Goal: Task Accomplishment & Management: Complete application form

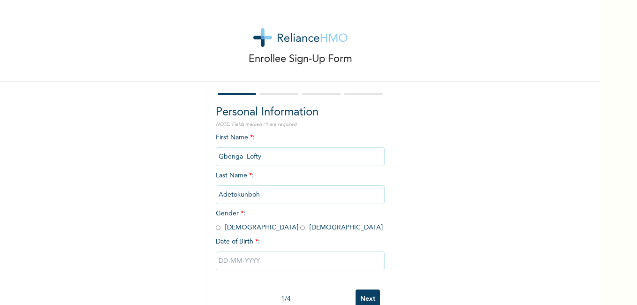
click at [218, 229] on span "Gender * : [DEMOGRAPHIC_DATA] [DEMOGRAPHIC_DATA]" at bounding box center [299, 220] width 167 height 21
click at [217, 229] on span "Gender * : [DEMOGRAPHIC_DATA] [DEMOGRAPHIC_DATA]" at bounding box center [299, 220] width 167 height 21
click at [218, 227] on span "Gender * : [DEMOGRAPHIC_DATA] [DEMOGRAPHIC_DATA]" at bounding box center [299, 220] width 167 height 21
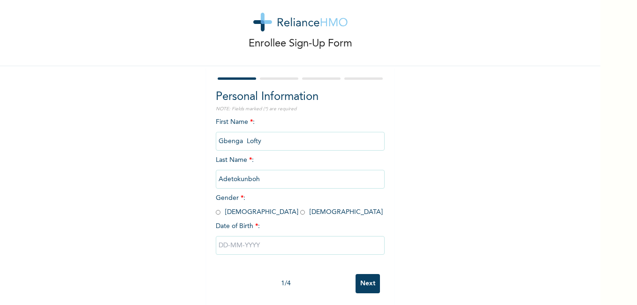
scroll to position [25, 0]
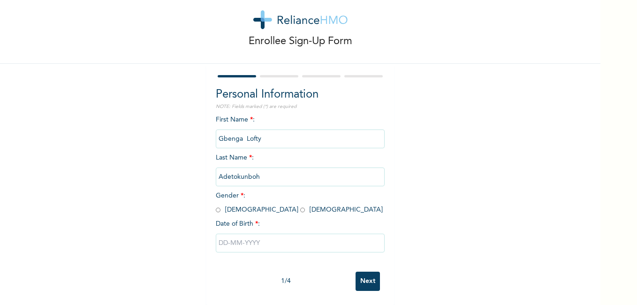
click at [307, 191] on div "First Name * : [PERSON_NAME] Last Name * : Adetokunboh Gender * : [DEMOGRAPHIC_…" at bounding box center [300, 191] width 169 height 152
click at [275, 150] on div "First Name * : [PERSON_NAME] Last Name * : Adetokunboh Gender * : [DEMOGRAPHIC_…" at bounding box center [300, 191] width 169 height 152
click at [271, 157] on div "First Name * : [PERSON_NAME] Last Name * : Adetokunboh Gender * : [DEMOGRAPHIC_…" at bounding box center [300, 191] width 169 height 152
click at [265, 168] on input "Adetokunboh" at bounding box center [300, 177] width 169 height 19
click at [216, 206] on input "radio" at bounding box center [218, 210] width 5 height 9
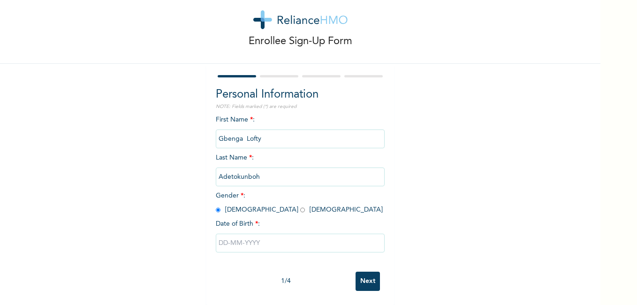
radio input "true"
click at [244, 237] on input "text" at bounding box center [300, 243] width 169 height 19
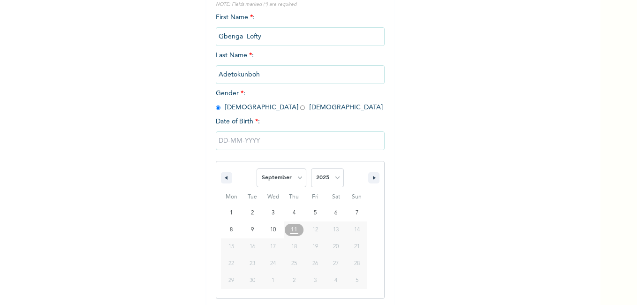
scroll to position [122, 0]
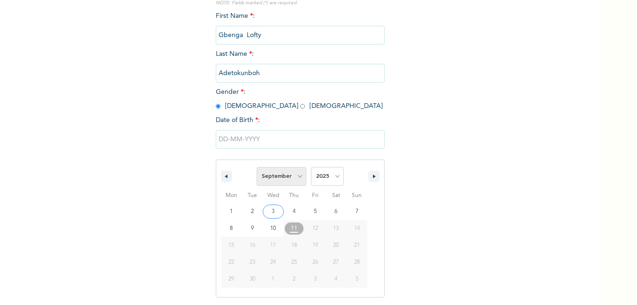
click at [296, 177] on select "January February March April May June July August September October November De…" at bounding box center [282, 176] width 50 height 19
click at [257, 168] on select "January February March April May June July August September October November De…" at bounding box center [282, 176] width 50 height 19
select select "8"
click at [335, 176] on select "2025 2024 2023 2022 2021 2020 2019 2018 2017 2016 2015 2014 2013 2012 2011 2010…" at bounding box center [327, 176] width 33 height 19
select select "1975"
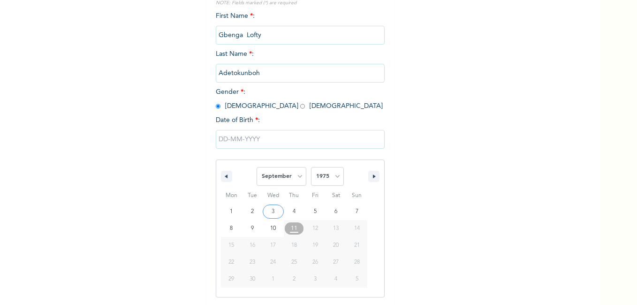
click at [311, 168] on select "2025 2024 2023 2022 2021 2020 2019 2018 2017 2016 2015 2014 2013 2012 2011 2010…" at bounding box center [327, 176] width 33 height 19
type input "[DATE]"
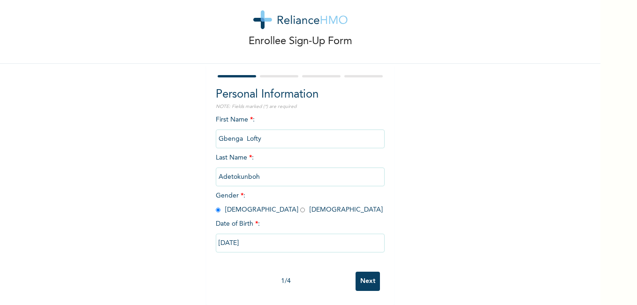
click at [359, 273] on input "Next" at bounding box center [368, 281] width 24 height 19
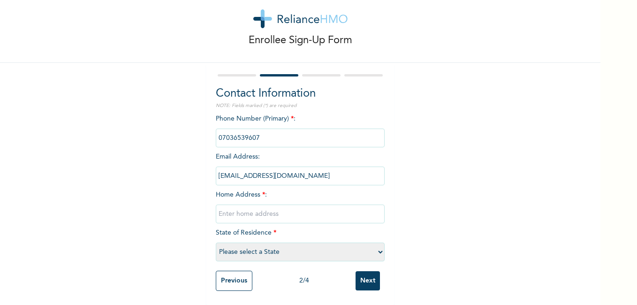
click at [239, 210] on input "text" at bounding box center [300, 214] width 169 height 19
type input "[STREET_ADDRESS]"
click at [374, 246] on select "Please select a State [PERSON_NAME] (FCT) [PERSON_NAME] Ibom [GEOGRAPHIC_DATA] …" at bounding box center [300, 252] width 169 height 19
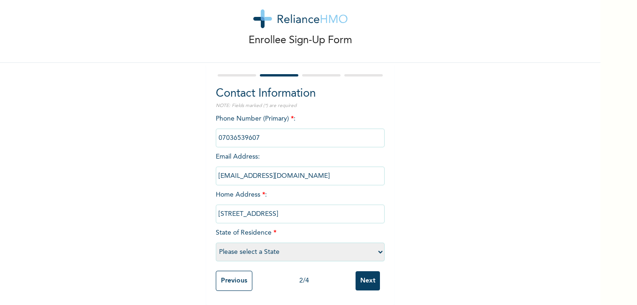
select select "25"
click at [216, 243] on select "Please select a State [PERSON_NAME] (FCT) [PERSON_NAME] Ibom [GEOGRAPHIC_DATA] …" at bounding box center [300, 252] width 169 height 19
click at [360, 275] on input "Next" at bounding box center [368, 280] width 24 height 19
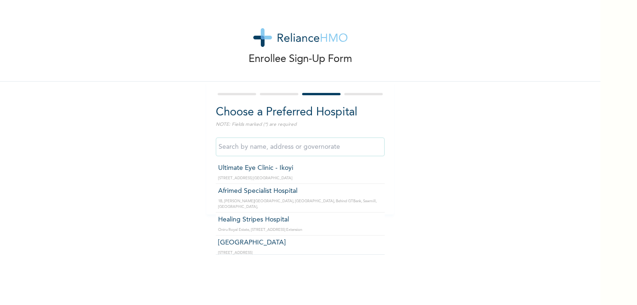
click at [253, 151] on input "text" at bounding box center [300, 146] width 169 height 19
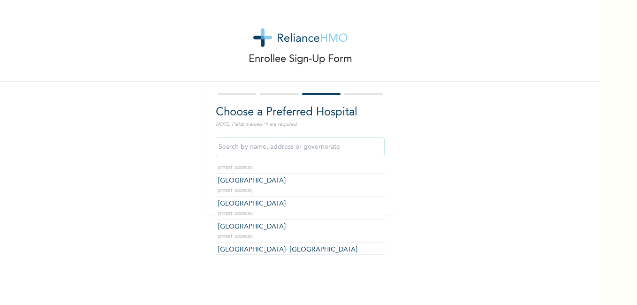
scroll to position [469, 0]
click at [274, 148] on input "text" at bounding box center [300, 146] width 169 height 19
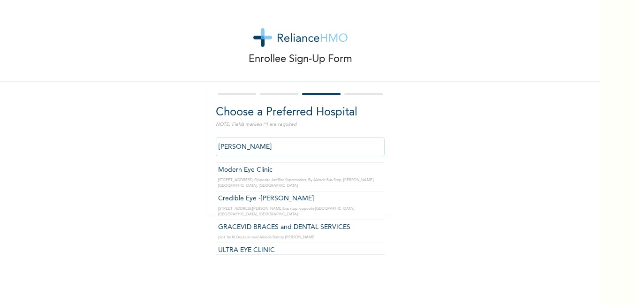
scroll to position [0, 0]
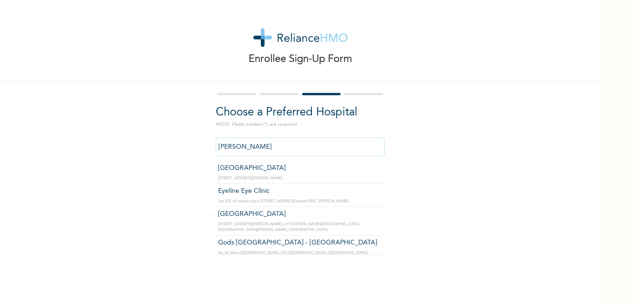
type input "[PERSON_NAME]"
click input "Next" at bounding box center [368, 190] width 24 height 19
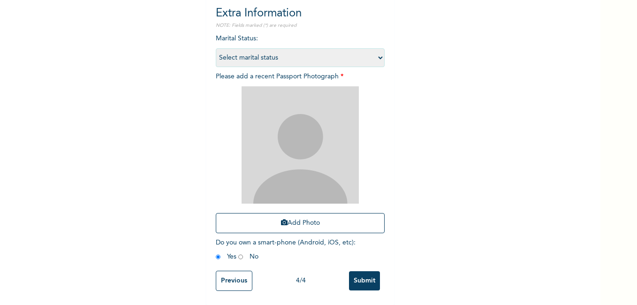
scroll to position [106, 0]
click at [235, 275] on input "Previous" at bounding box center [234, 281] width 37 height 20
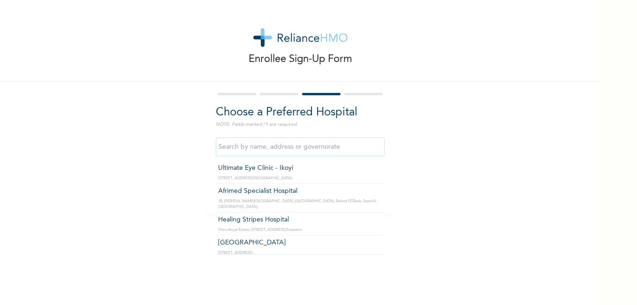
click at [247, 146] on input "text" at bounding box center [300, 146] width 169 height 19
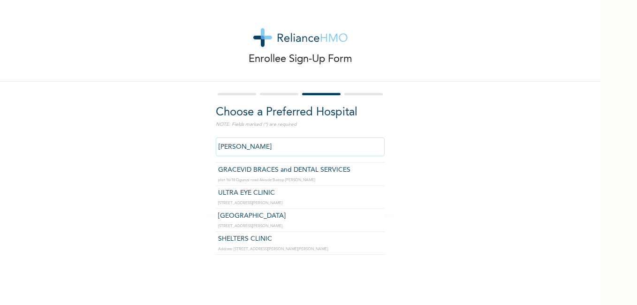
scroll to position [171, 0]
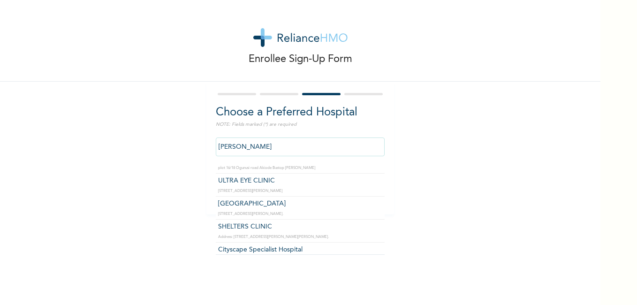
type input "Cityscape Specialist Hospital"
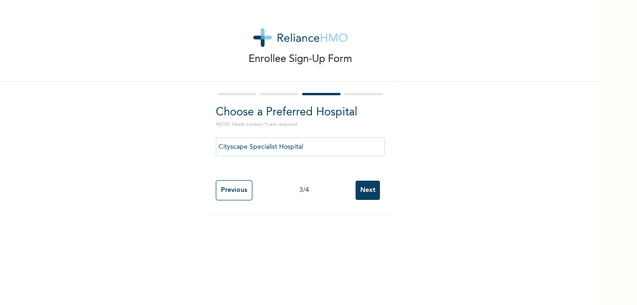
click at [364, 194] on input "Next" at bounding box center [368, 190] width 24 height 19
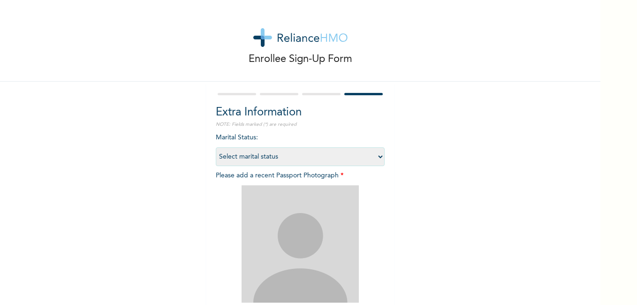
click at [375, 155] on select "Select marital status [DEMOGRAPHIC_DATA] Married [DEMOGRAPHIC_DATA] Widow/[DEMO…" at bounding box center [300, 156] width 169 height 19
select select "1"
click at [216, 147] on select "Select marital status [DEMOGRAPHIC_DATA] Married [DEMOGRAPHIC_DATA] Widow/[DEMO…" at bounding box center [300, 156] width 169 height 19
click at [282, 238] on img at bounding box center [300, 243] width 117 height 117
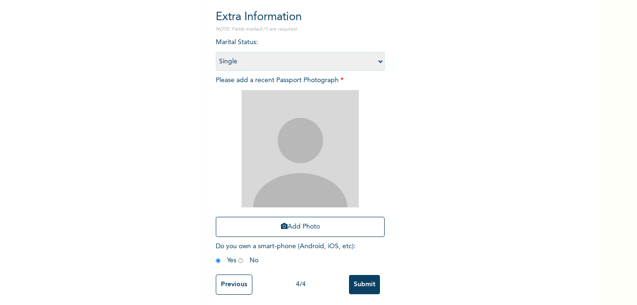
scroll to position [106, 0]
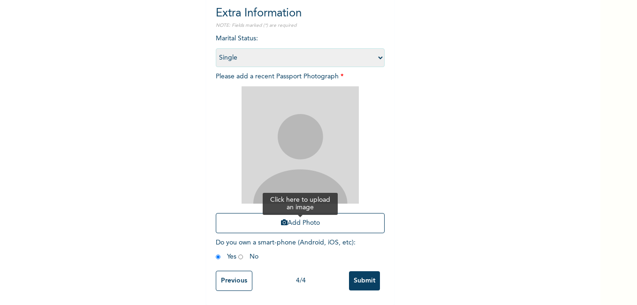
click at [304, 215] on button "Add Photo" at bounding box center [300, 223] width 169 height 20
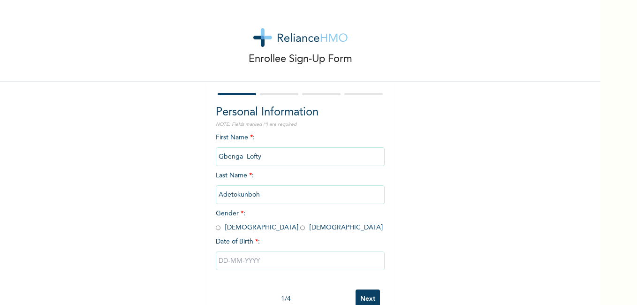
scroll to position [25, 0]
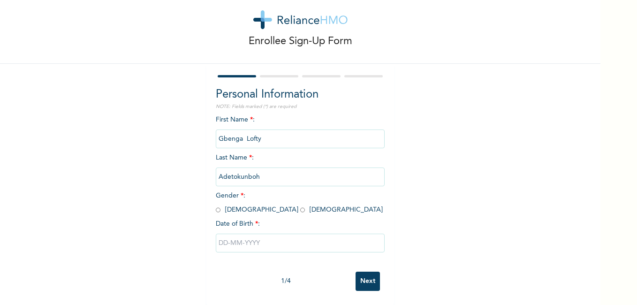
click at [216, 206] on input "radio" at bounding box center [218, 210] width 5 height 9
radio input "true"
click at [223, 242] on input "text" at bounding box center [300, 243] width 169 height 19
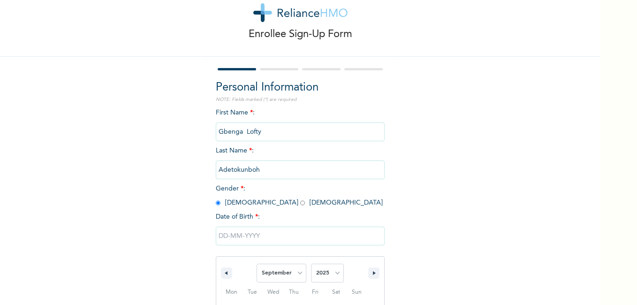
scroll to position [122, 0]
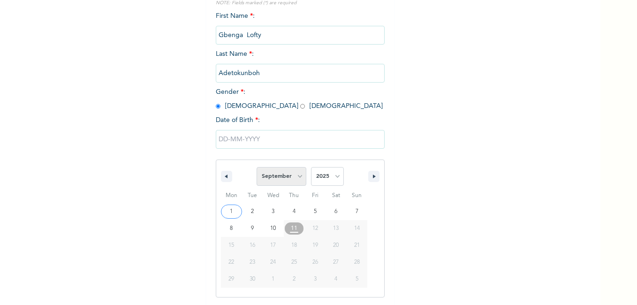
click at [297, 177] on select "January February March April May June July August September October November De…" at bounding box center [282, 176] width 50 height 19
click at [257, 168] on select "January February March April May June July August September October November De…" at bounding box center [282, 176] width 50 height 19
click at [296, 176] on select "January February March April May June July August September October November De…" at bounding box center [282, 176] width 50 height 19
click at [257, 168] on select "January February March April May June July August September October November De…" at bounding box center [282, 176] width 50 height 19
click at [297, 178] on select "January February March April May June July August September October November De…" at bounding box center [282, 176] width 50 height 19
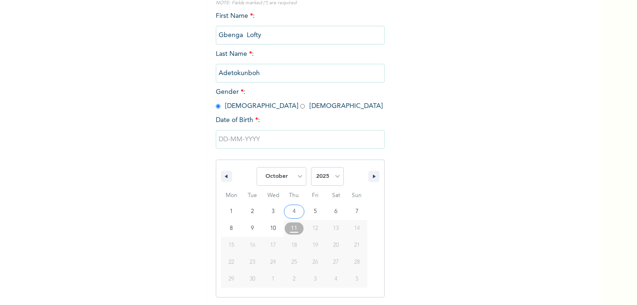
click at [257, 168] on select "January February March April May June July August September October November De…" at bounding box center [282, 176] width 50 height 19
click at [296, 177] on select "January February March April May June July August September October November De…" at bounding box center [282, 176] width 50 height 19
click at [257, 168] on select "January February March April May June July August September October November De…" at bounding box center [282, 176] width 50 height 19
select select "8"
drag, startPoint x: 297, startPoint y: 180, endPoint x: 283, endPoint y: 137, distance: 45.3
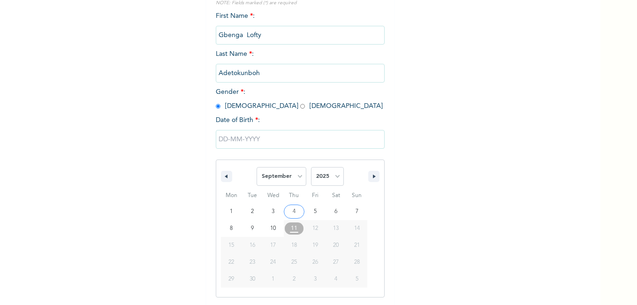
click at [283, 137] on input "text" at bounding box center [300, 139] width 169 height 19
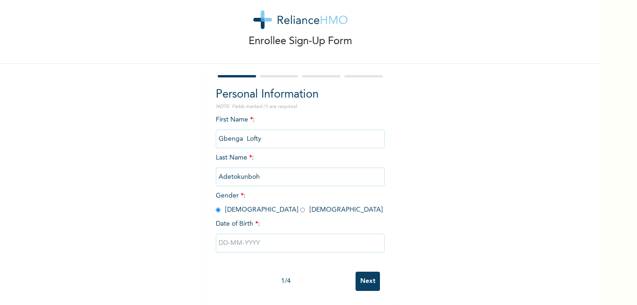
click at [251, 238] on input "text" at bounding box center [300, 243] width 169 height 19
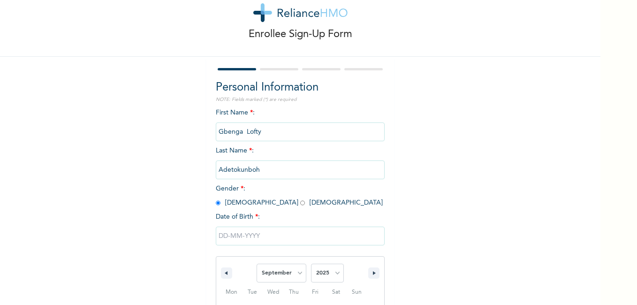
scroll to position [122, 0]
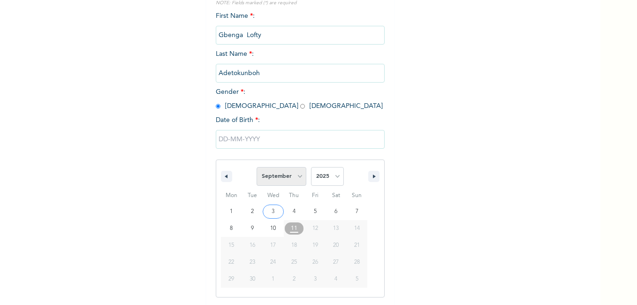
click at [274, 182] on select "January February March April May June July August September October November De…" at bounding box center [282, 176] width 50 height 19
click at [257, 168] on select "January February March April May June July August September October November De…" at bounding box center [282, 176] width 50 height 19
select select "8"
click at [333, 174] on select "2025 2024 2023 2022 2021 2020 2019 2018 2017 2016 2015 2014 2013 2012 2011 2010…" at bounding box center [327, 176] width 33 height 19
select select "1975"
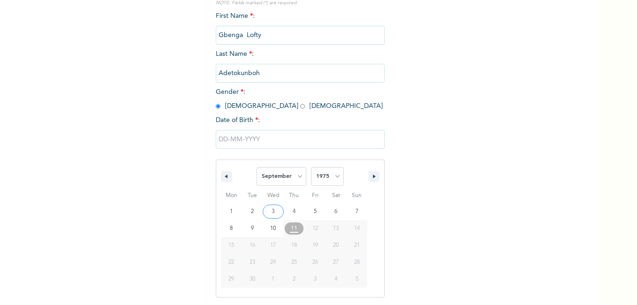
click at [311, 168] on select "2025 2024 2023 2022 2021 2020 2019 2018 2017 2016 2015 2014 2013 2012 2011 2010…" at bounding box center [327, 176] width 33 height 19
click at [295, 175] on select "January February March April May June July August September October November De…" at bounding box center [282, 176] width 50 height 19
select select "9"
click at [257, 168] on select "January February March April May June July August September October November De…" at bounding box center [282, 176] width 50 height 19
type input "10/17/1975"
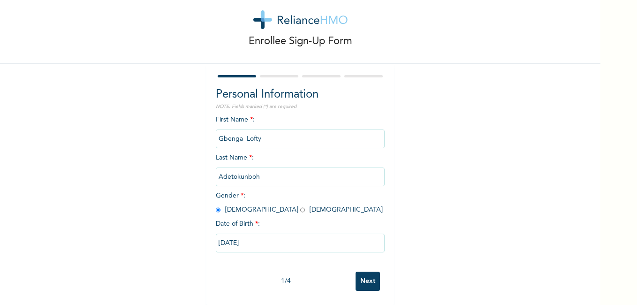
scroll to position [25, 0]
click at [362, 278] on input "Next" at bounding box center [368, 281] width 24 height 19
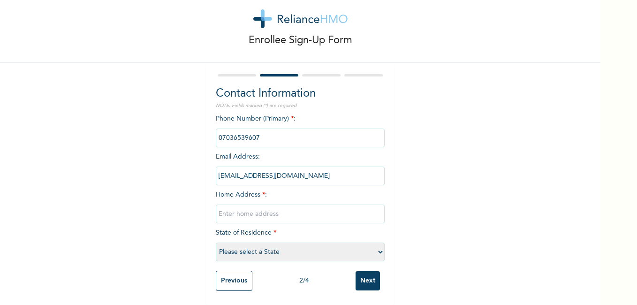
click at [257, 209] on input "text" at bounding box center [300, 214] width 169 height 19
type input "50, Amodu Street, Pipeline Market, Ishashi-Akute, Lagos"
click at [379, 245] on select "Please select a State [PERSON_NAME] (FCT) [PERSON_NAME] Ibom [GEOGRAPHIC_DATA] …" at bounding box center [300, 252] width 169 height 19
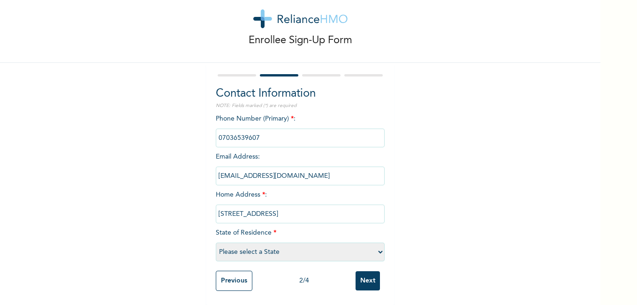
select select "25"
click at [216, 243] on select "Please select a State [PERSON_NAME] (FCT) [PERSON_NAME] Ibom [GEOGRAPHIC_DATA] …" at bounding box center [300, 252] width 169 height 19
click at [363, 272] on input "Next" at bounding box center [368, 280] width 24 height 19
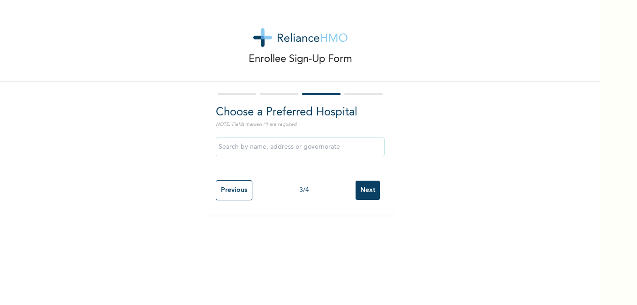
scroll to position [0, 0]
click at [236, 151] on input "text" at bounding box center [300, 146] width 169 height 19
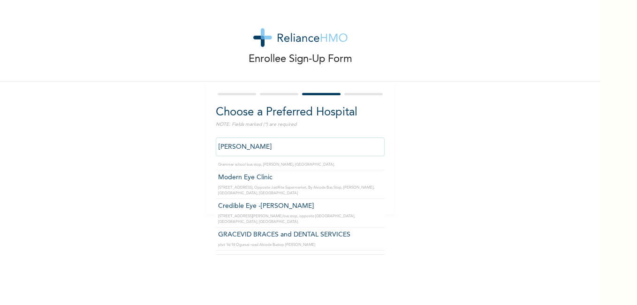
scroll to position [171, 0]
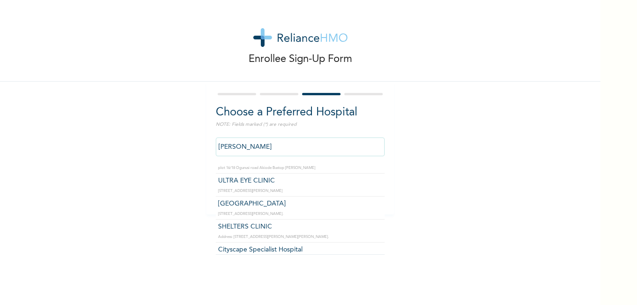
type input "Cityscape Specialist Hospital"
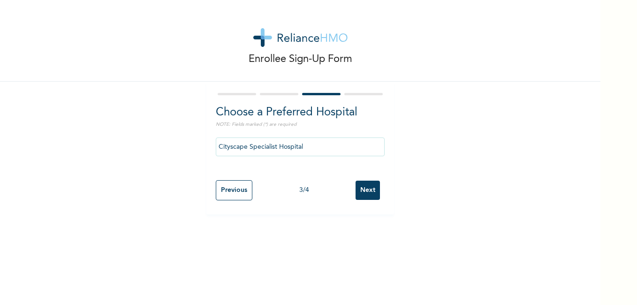
click at [367, 191] on input "Next" at bounding box center [368, 190] width 24 height 19
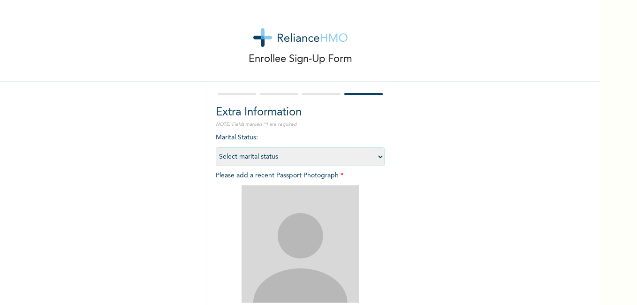
click at [376, 154] on select "Select marital status [DEMOGRAPHIC_DATA] Married [DEMOGRAPHIC_DATA] Widow/[DEMO…" at bounding box center [300, 156] width 169 height 19
select select "1"
click at [216, 147] on select "Select marital status [DEMOGRAPHIC_DATA] Married [DEMOGRAPHIC_DATA] Widow/[DEMO…" at bounding box center [300, 156] width 169 height 19
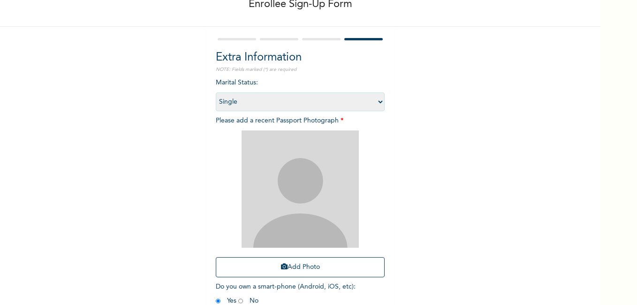
scroll to position [106, 0]
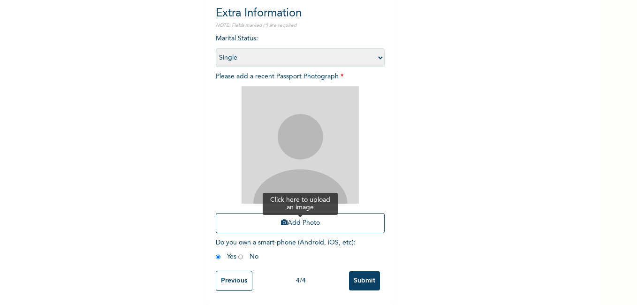
click at [289, 214] on button "Add Photo" at bounding box center [300, 223] width 169 height 20
drag, startPoint x: 264, startPoint y: 126, endPoint x: 267, endPoint y: 110, distance: 16.8
click at [238, 252] on input "radio" at bounding box center [240, 256] width 5 height 9
radio input "true"
click at [314, 222] on button "Add Photo" at bounding box center [300, 223] width 169 height 20
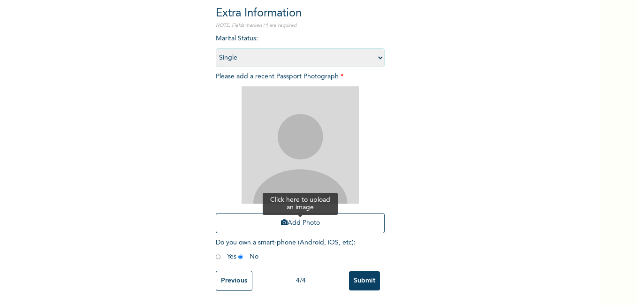
click at [283, 213] on button "Add Photo" at bounding box center [300, 223] width 169 height 20
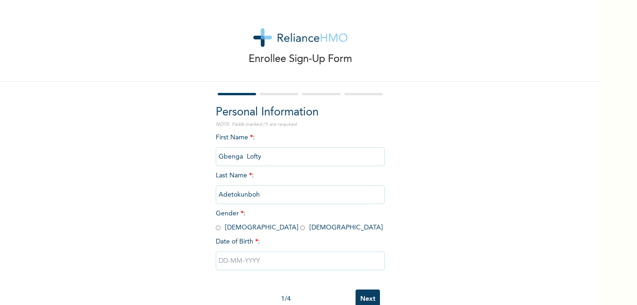
scroll to position [25, 0]
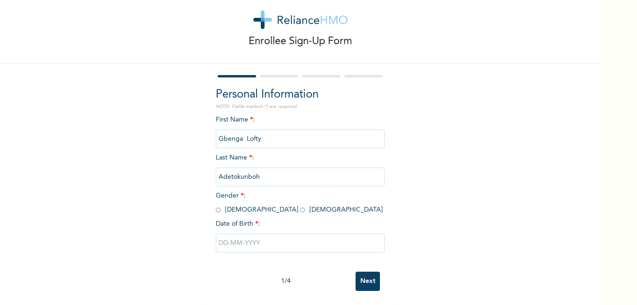
click at [259, 234] on input "text" at bounding box center [300, 243] width 169 height 19
select select "8"
click at [216, 115] on div "First Name * : Gbenga Lofty Last Name * : Adetokunboh Gender * : Male Female Da…" at bounding box center [300, 191] width 169 height 152
click at [217, 204] on span "Gender * : [DEMOGRAPHIC_DATA] [DEMOGRAPHIC_DATA]" at bounding box center [299, 202] width 167 height 21
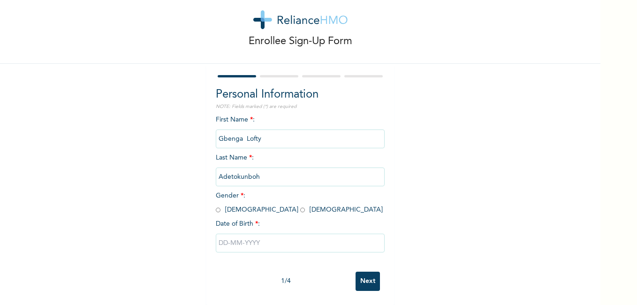
click at [216, 206] on input "radio" at bounding box center [218, 210] width 5 height 9
radio input "true"
click at [262, 237] on input "text" at bounding box center [300, 243] width 169 height 19
select select "8"
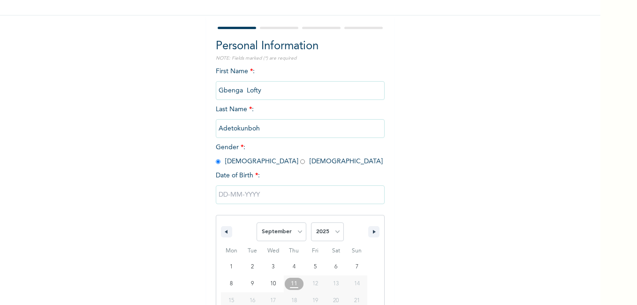
scroll to position [122, 0]
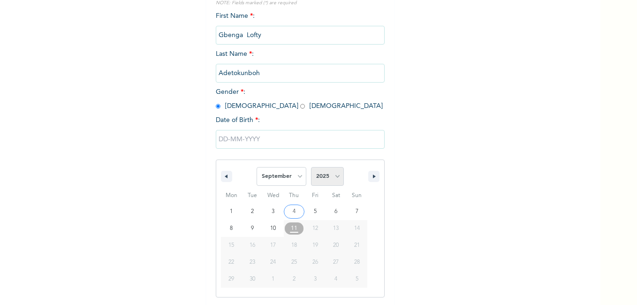
click at [335, 176] on select "2025 2024 2023 2022 2021 2020 2019 2018 2017 2016 2015 2014 2013 2012 2011 2010…" at bounding box center [327, 176] width 33 height 19
select select "1975"
click at [311, 168] on select "2025 2024 2023 2022 2021 2020 2019 2018 2017 2016 2015 2014 2013 2012 2011 2010…" at bounding box center [327, 176] width 33 height 19
click at [297, 174] on select "January February March April May June July August September October November De…" at bounding box center [282, 176] width 50 height 19
select select "9"
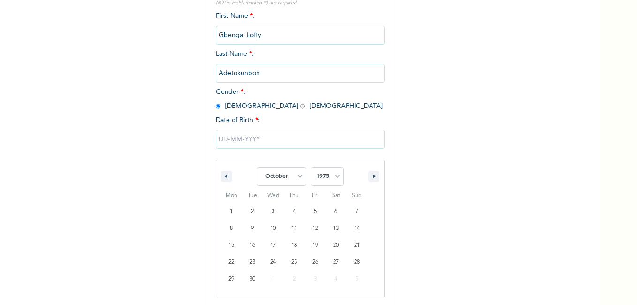
click at [257, 168] on select "January February March April May June July August September October November De…" at bounding box center [282, 176] width 50 height 19
type input "10/17/1975"
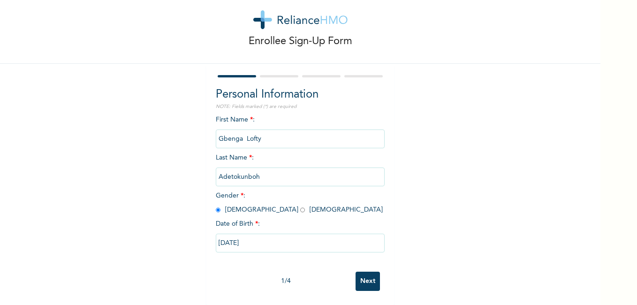
click at [359, 272] on input "Next" at bounding box center [368, 281] width 24 height 19
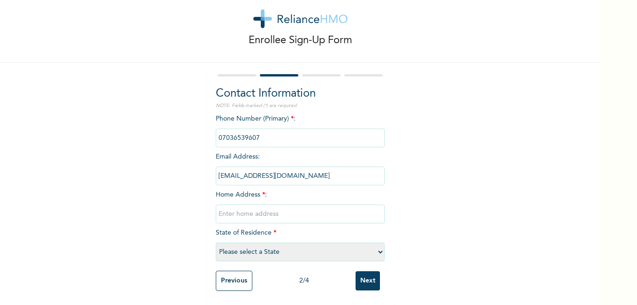
click at [295, 207] on input "text" at bounding box center [300, 214] width 169 height 19
type input "50, Amodu Street, Pipeline Market, Ishashi-Akute, Lagos"
click at [377, 246] on select "Please select a State [PERSON_NAME] (FCT) [PERSON_NAME] Ibom [GEOGRAPHIC_DATA] …" at bounding box center [300, 252] width 169 height 19
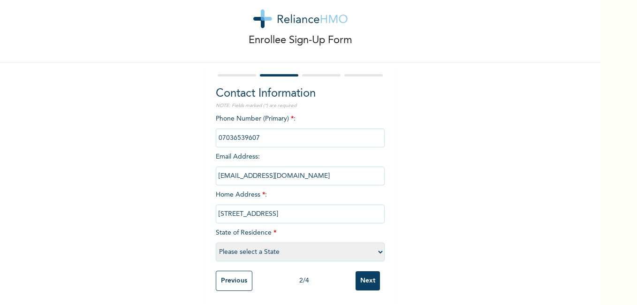
select select "25"
click at [216, 243] on select "Please select a State [PERSON_NAME] (FCT) [PERSON_NAME] Ibom [GEOGRAPHIC_DATA] …" at bounding box center [300, 252] width 169 height 19
click at [366, 271] on input "Next" at bounding box center [368, 280] width 24 height 19
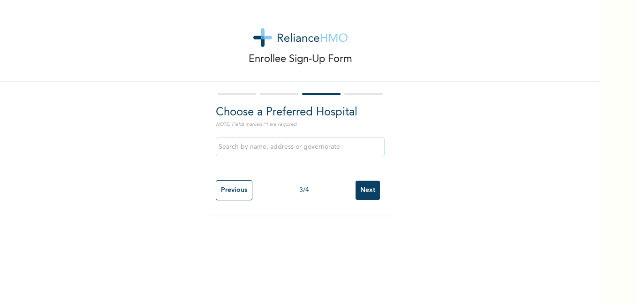
click at [252, 146] on input "text" at bounding box center [300, 146] width 169 height 19
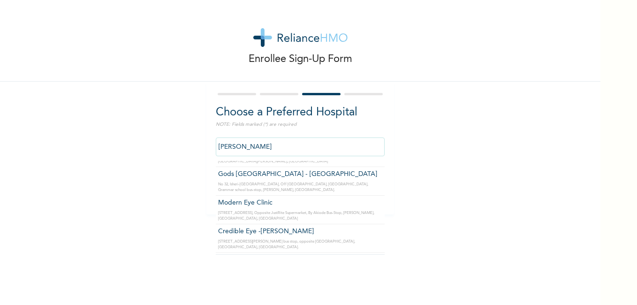
scroll to position [171, 0]
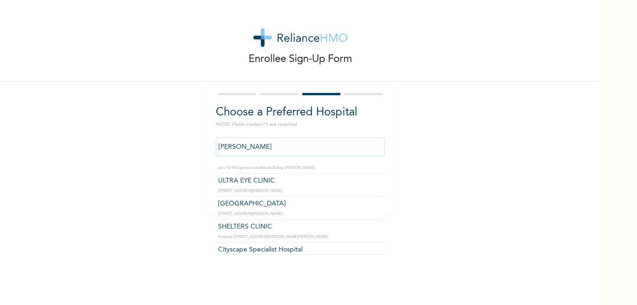
type input "Cityscape Specialist Hospital"
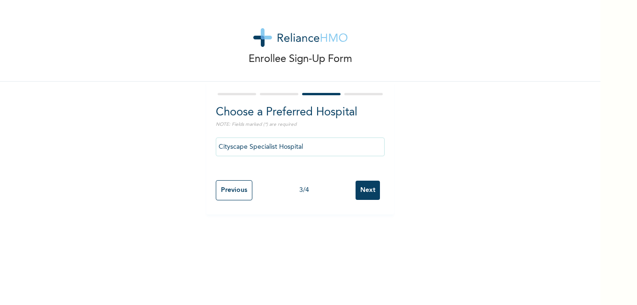
click at [361, 193] on input "Next" at bounding box center [368, 190] width 24 height 19
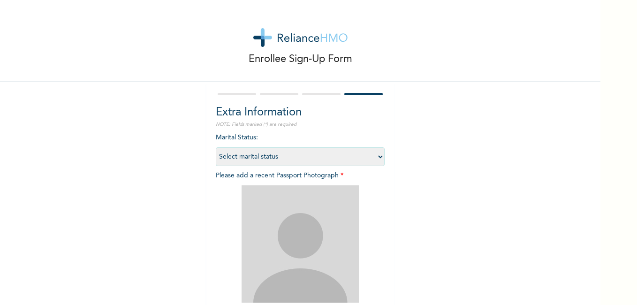
click at [376, 153] on select "Select marital status [DEMOGRAPHIC_DATA] Married [DEMOGRAPHIC_DATA] Widow/[DEMO…" at bounding box center [300, 156] width 169 height 19
select select "1"
click at [216, 147] on select "Select marital status [DEMOGRAPHIC_DATA] Married [DEMOGRAPHIC_DATA] Widow/[DEMO…" at bounding box center [300, 156] width 169 height 19
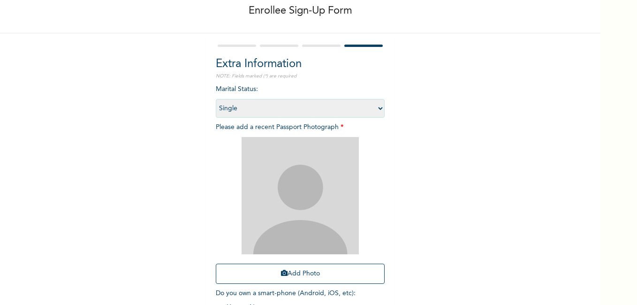
scroll to position [106, 0]
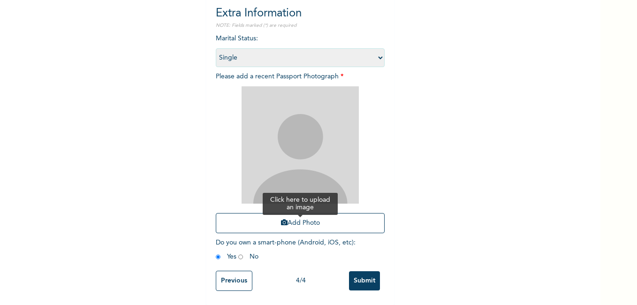
click at [336, 218] on button "Add Photo" at bounding box center [300, 223] width 169 height 20
click at [288, 219] on button "Add Photo" at bounding box center [300, 223] width 169 height 20
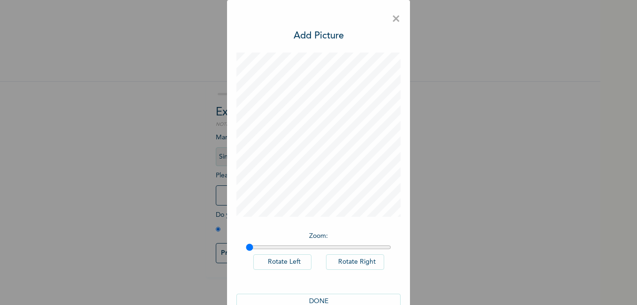
scroll to position [23, 0]
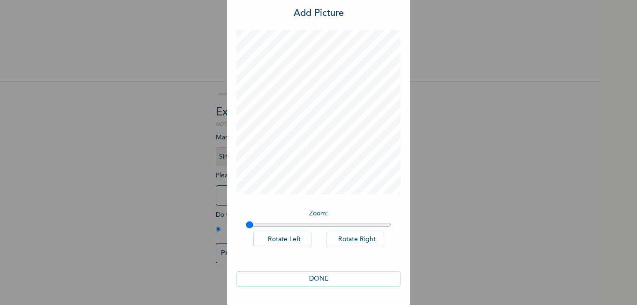
click at [314, 280] on button "DONE" at bounding box center [318, 278] width 164 height 15
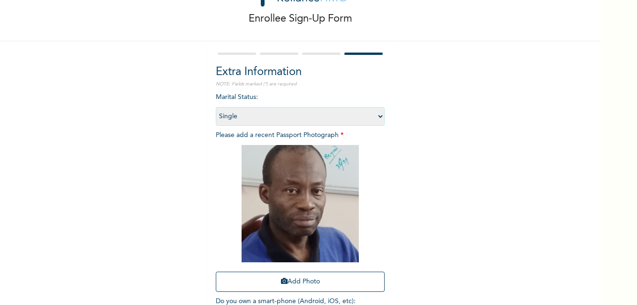
scroll to position [106, 0]
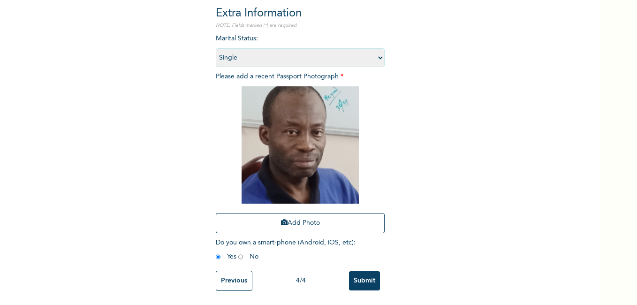
click at [366, 279] on input "Submit" at bounding box center [364, 280] width 31 height 19
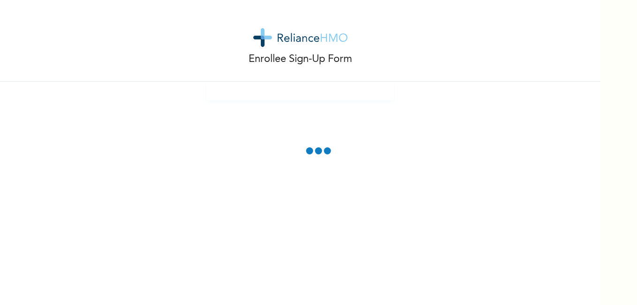
scroll to position [0, 0]
